Goal: Book appointment/travel/reservation

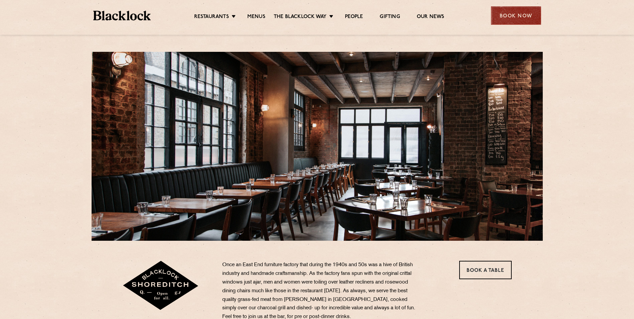
click at [523, 15] on div "Book Now" at bounding box center [516, 15] width 50 height 18
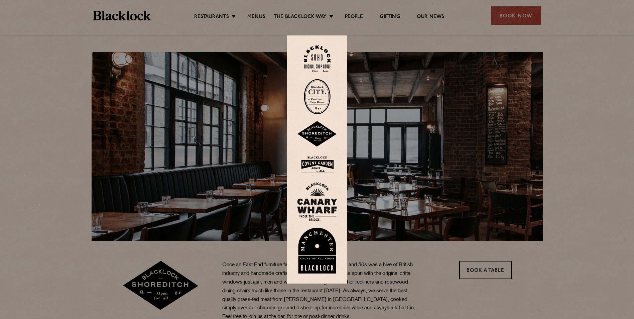
click at [322, 133] on img at bounding box center [317, 134] width 40 height 26
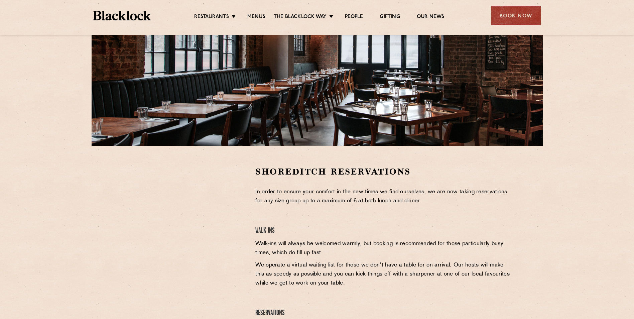
scroll to position [134, 0]
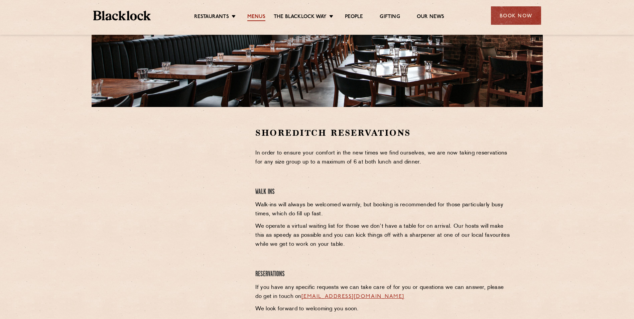
click at [258, 16] on link "Menus" at bounding box center [256, 17] width 18 height 7
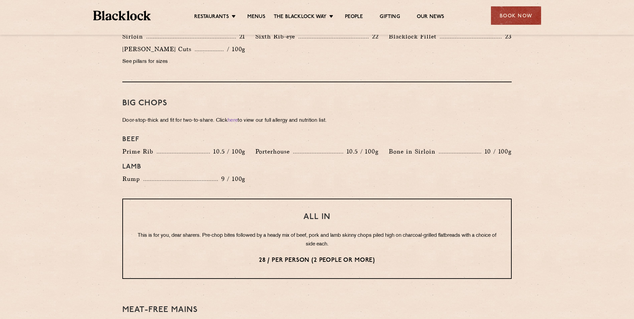
scroll to position [454, 0]
